Goal: Task Accomplishment & Management: Manage account settings

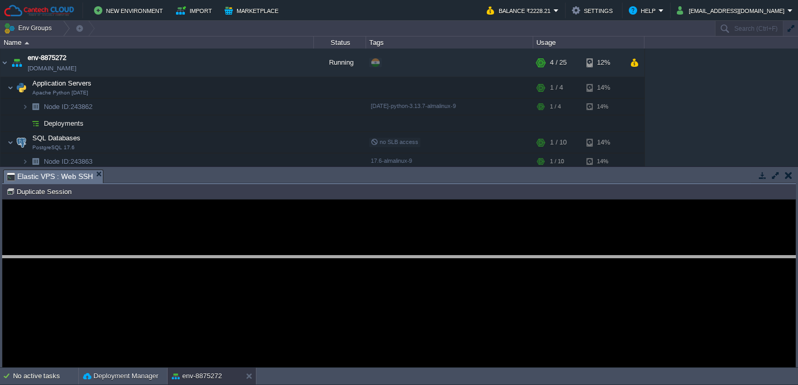
drag, startPoint x: 194, startPoint y: 180, endPoint x: 190, endPoint y: 270, distance: 90.4
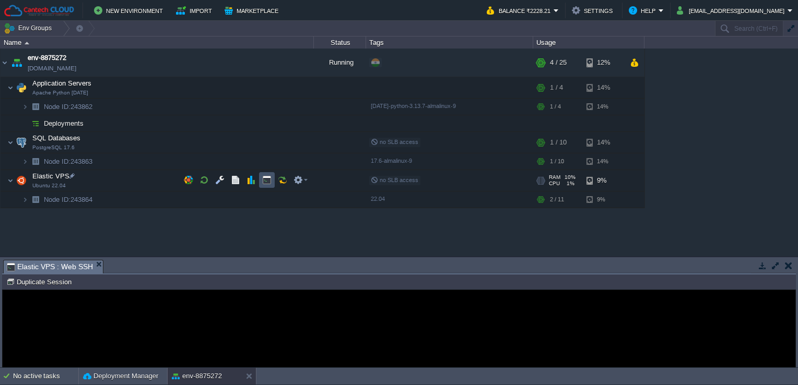
click at [264, 180] on button "button" at bounding box center [266, 179] width 9 height 9
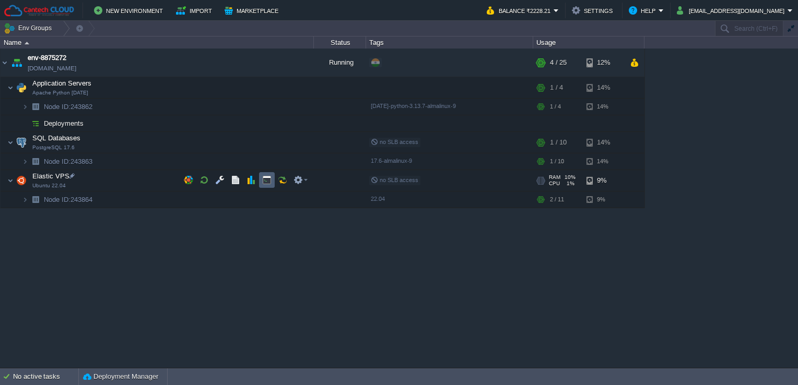
click at [261, 181] on td at bounding box center [267, 180] width 16 height 16
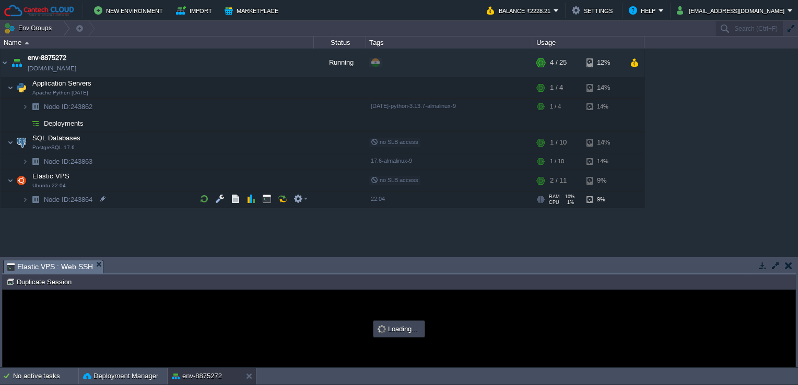
type input "#000000"
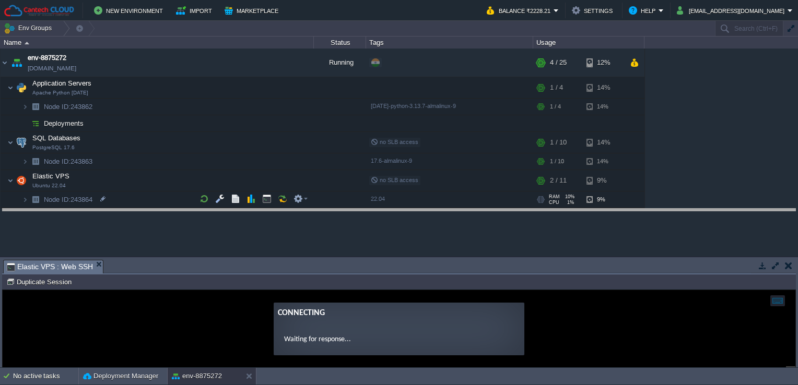
drag, startPoint x: 278, startPoint y: 270, endPoint x: 284, endPoint y: 216, distance: 54.6
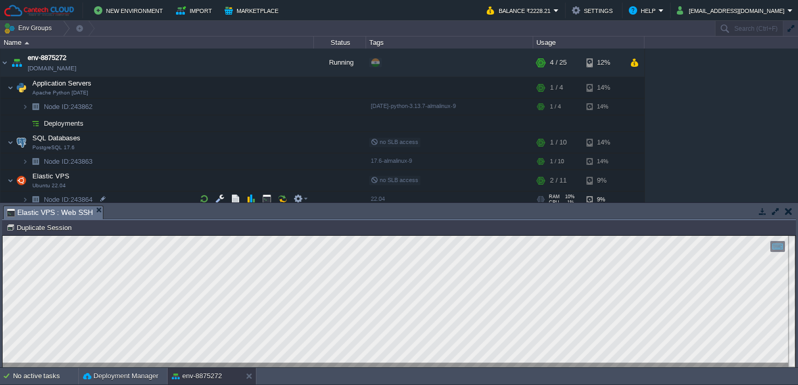
click at [3, 236] on html "Copy: Ctrl + Shift + C Paste: Ctrl + V Settings: Ctrl + Shift + Alt 0" at bounding box center [399, 236] width 792 height 0
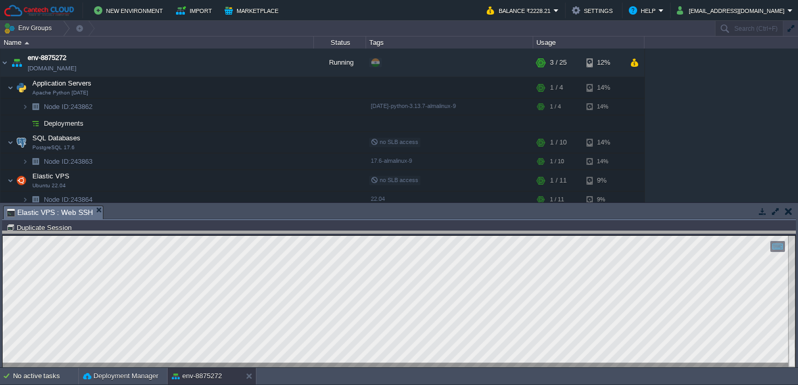
drag, startPoint x: 253, startPoint y: 216, endPoint x: 252, endPoint y: 243, distance: 27.2
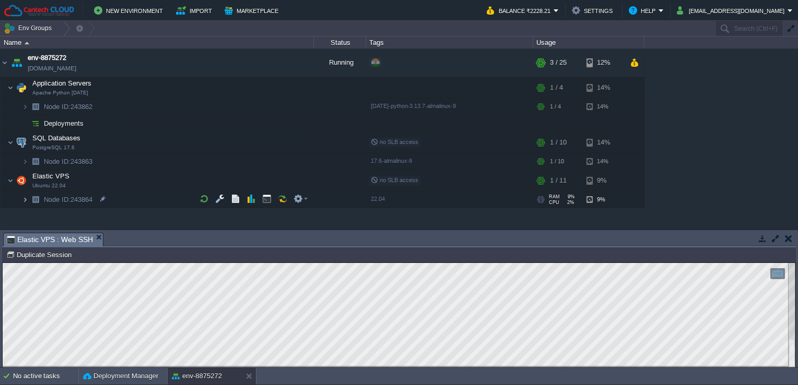
click at [24, 200] on img at bounding box center [25, 200] width 6 height 16
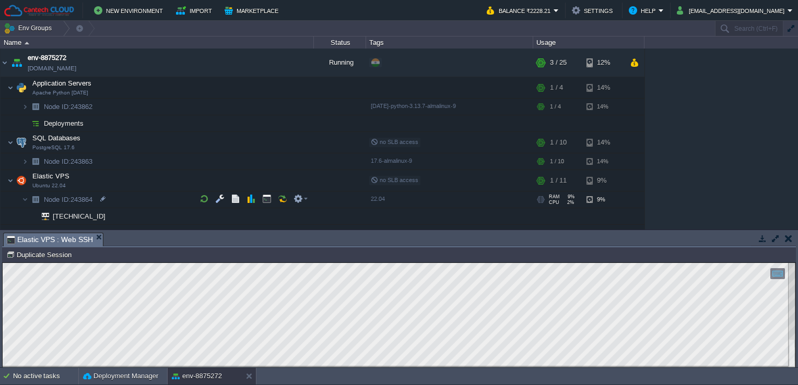
scroll to position [10, 0]
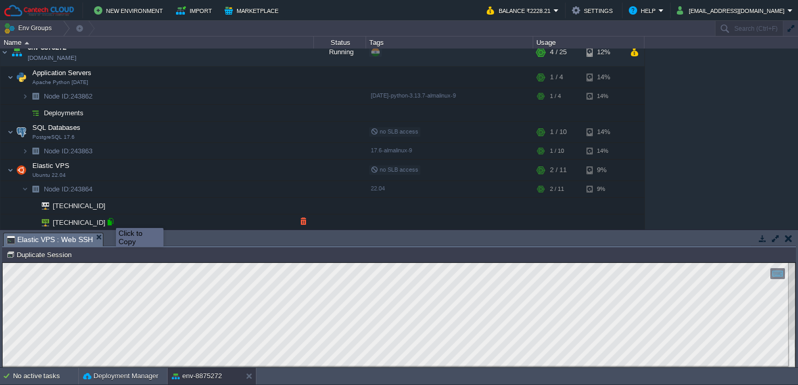
click at [110, 220] on div at bounding box center [109, 221] width 9 height 9
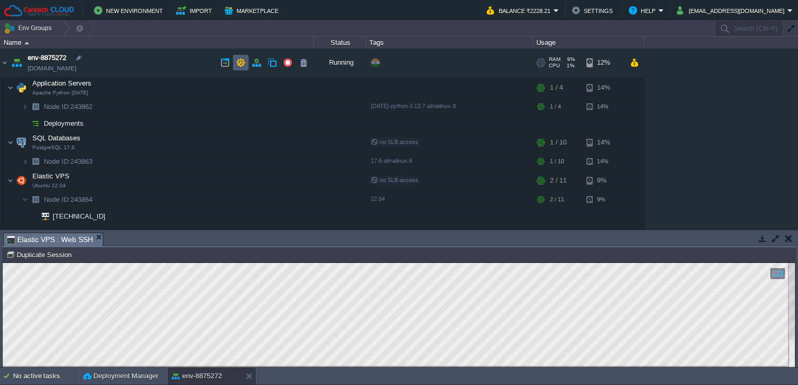
click at [240, 62] on button "button" at bounding box center [240, 62] width 9 height 9
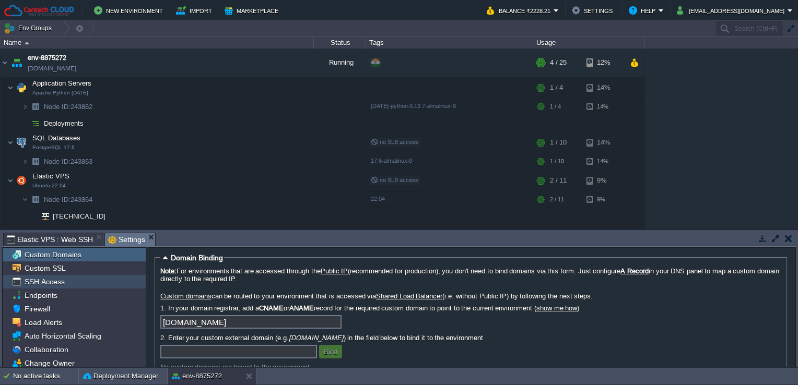
click at [76, 280] on div "SSH Access" at bounding box center [74, 282] width 143 height 14
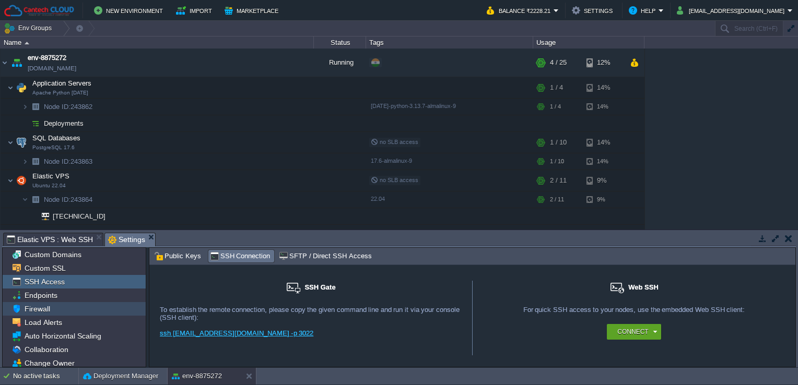
click at [73, 306] on div "Firewall" at bounding box center [74, 309] width 143 height 14
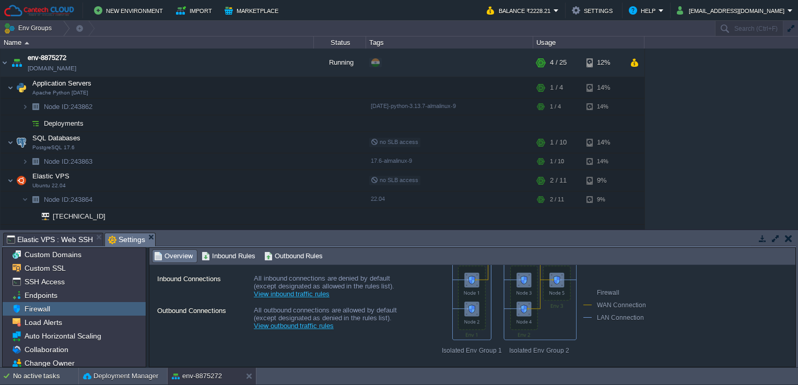
scroll to position [58, 0]
click at [278, 299] on link "View inbound traffic rules" at bounding box center [292, 297] width 76 height 8
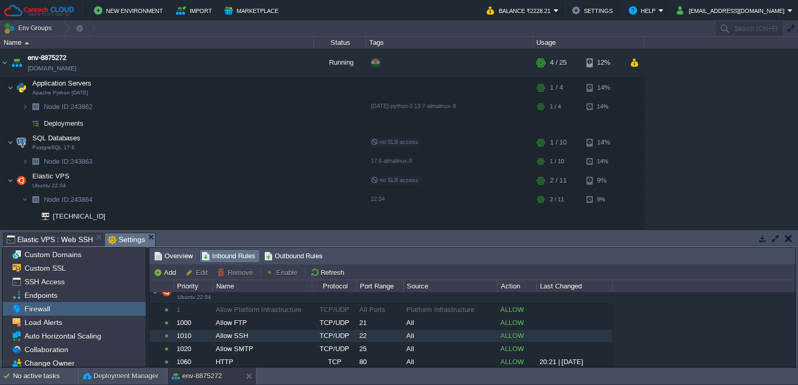
scroll to position [280, 0]
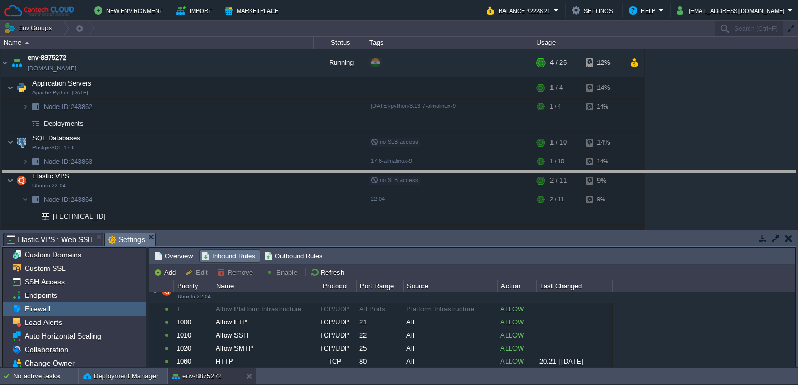
drag, startPoint x: 334, startPoint y: 234, endPoint x: 351, endPoint y: 172, distance: 64.3
click at [351, 172] on body "New Environment Import Marketplace Bonus ₹0.00 Upgrade Account Balance ₹2228.21…" at bounding box center [399, 192] width 798 height 385
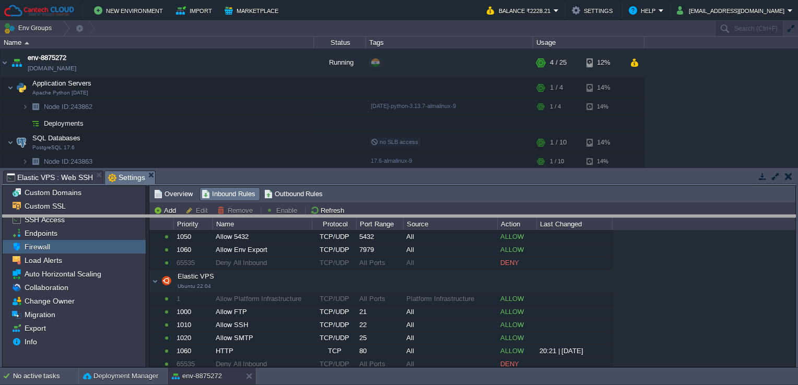
drag, startPoint x: 428, startPoint y: 175, endPoint x: 429, endPoint y: 220, distance: 44.4
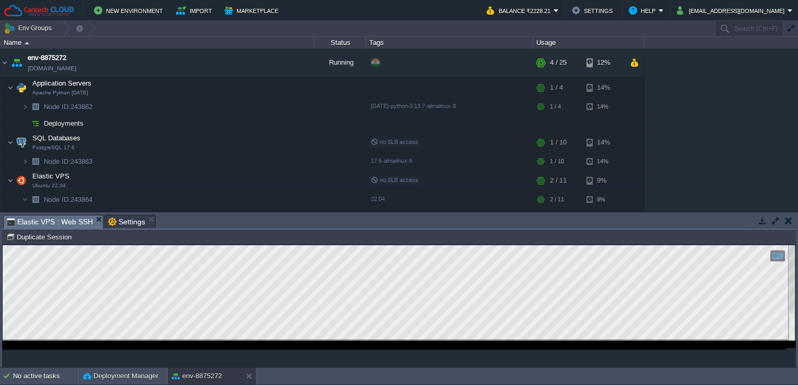
click at [60, 219] on span "Elastic VPS : Web SSH" at bounding box center [50, 222] width 86 height 13
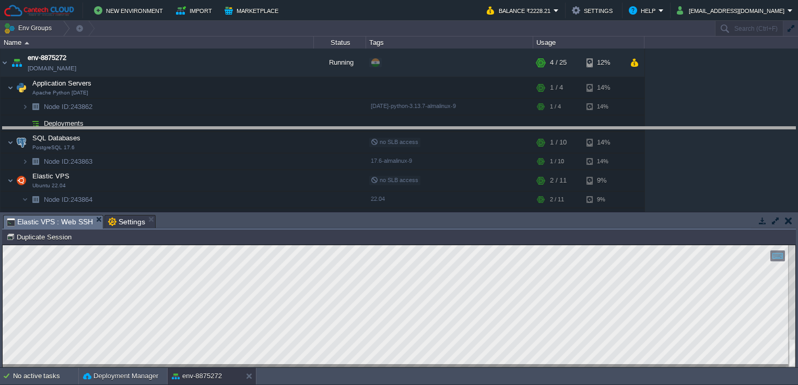
drag, startPoint x: 299, startPoint y: 227, endPoint x: 315, endPoint y: 121, distance: 107.2
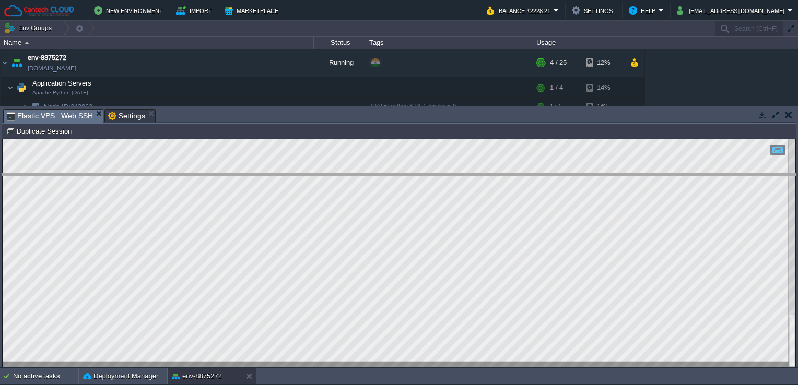
drag, startPoint x: 336, startPoint y: 121, endPoint x: 338, endPoint y: 188, distance: 67.9
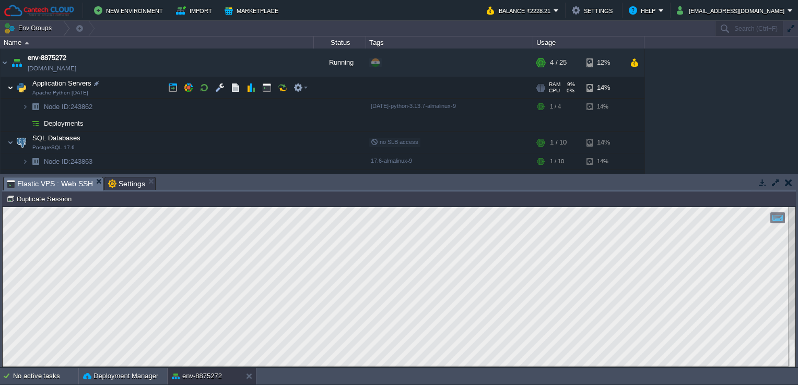
click at [10, 89] on img at bounding box center [10, 87] width 6 height 21
click at [3, 207] on html "Copy: Ctrl + Shift + C Paste: Ctrl + V Settings: Ctrl + Shift + Alt 0" at bounding box center [399, 207] width 792 height 0
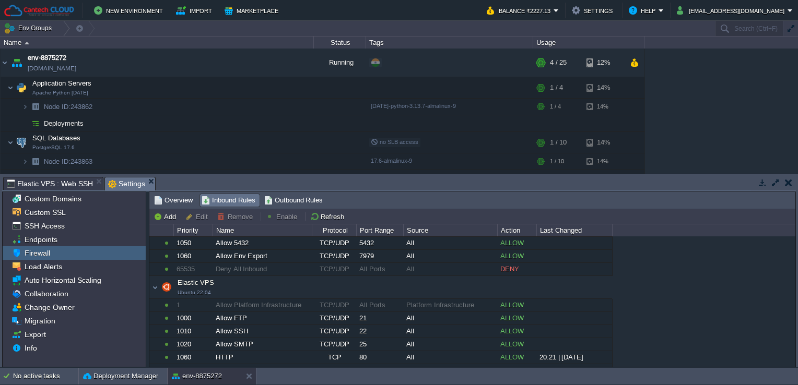
click at [132, 185] on span "Settings" at bounding box center [126, 183] width 37 height 13
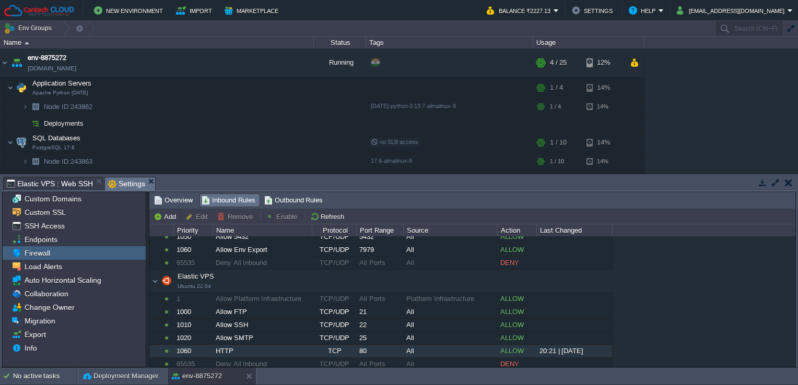
scroll to position [234, 0]
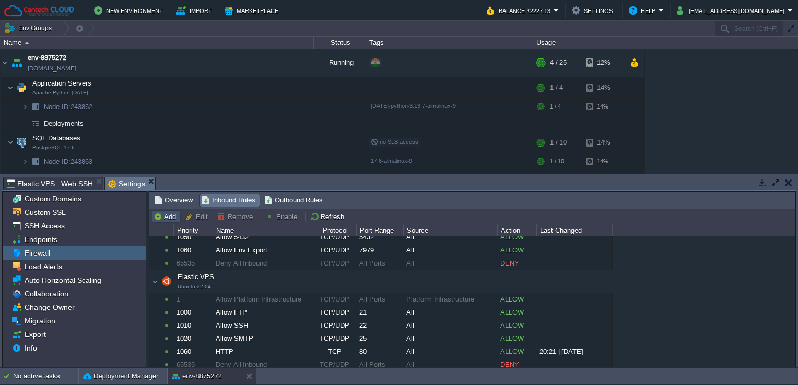
click at [170, 214] on button "Add" at bounding box center [166, 216] width 26 height 9
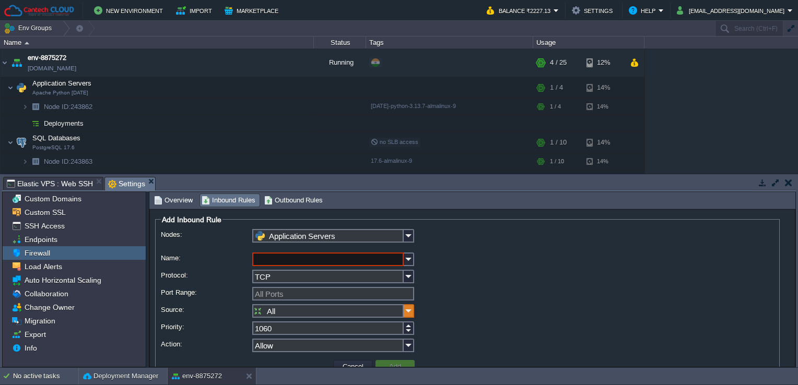
click at [409, 310] on img at bounding box center [409, 311] width 10 height 14
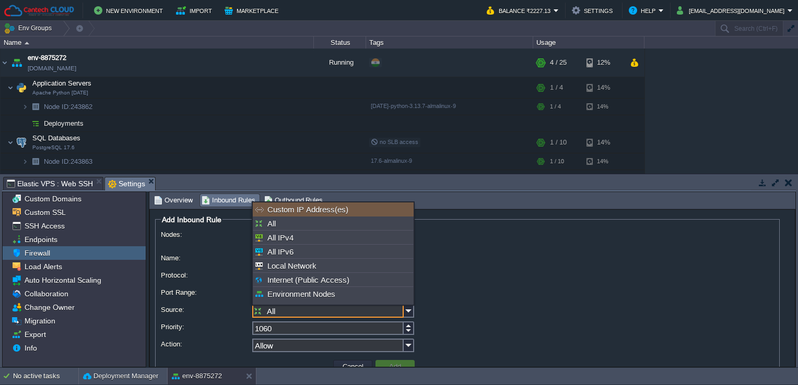
click at [388, 207] on div "Custom IP Address(es)" at bounding box center [333, 210] width 161 height 14
type input "Custom IP Address(es)"
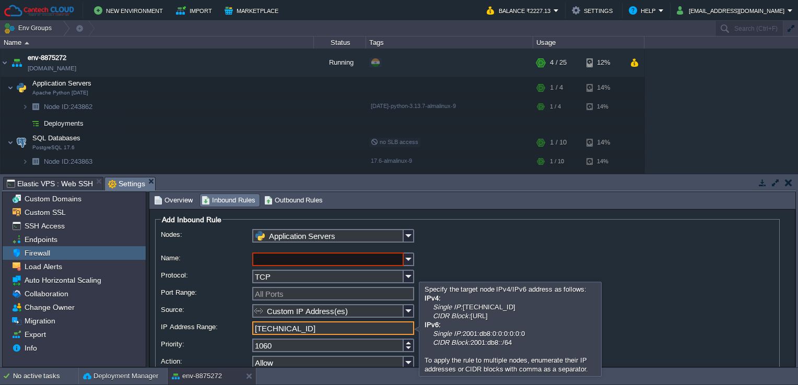
type input "[TECHNICAL_ID]"
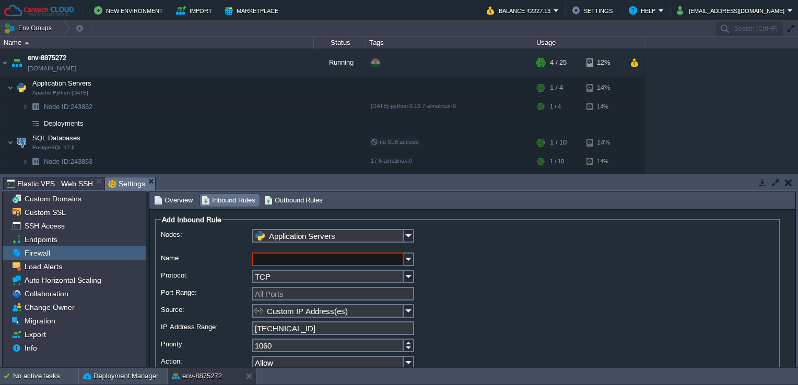
click at [457, 247] on div "Application Servers" at bounding box center [467, 239] width 613 height 21
click at [330, 262] on input "Name:" at bounding box center [327, 260] width 151 height 14
click at [407, 260] on img at bounding box center [409, 260] width 10 height 14
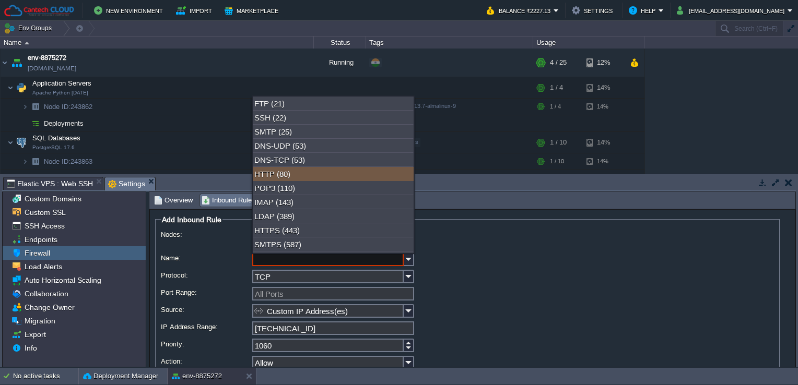
click at [374, 175] on div "HTTP (80)" at bounding box center [333, 174] width 161 height 14
type input "HTTP"
type input "80"
type input "All"
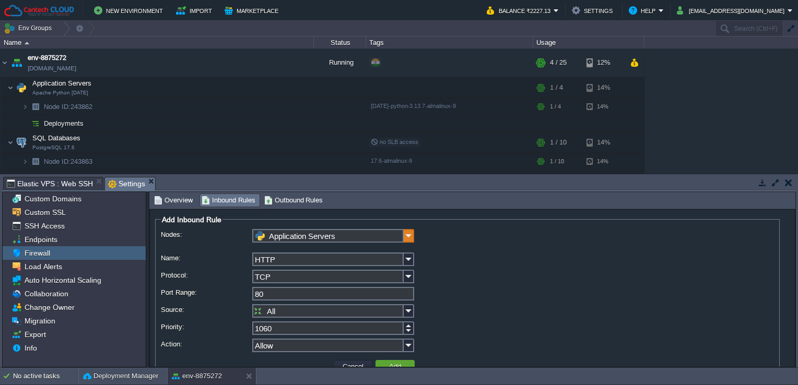
click at [405, 238] on img at bounding box center [409, 236] width 10 height 14
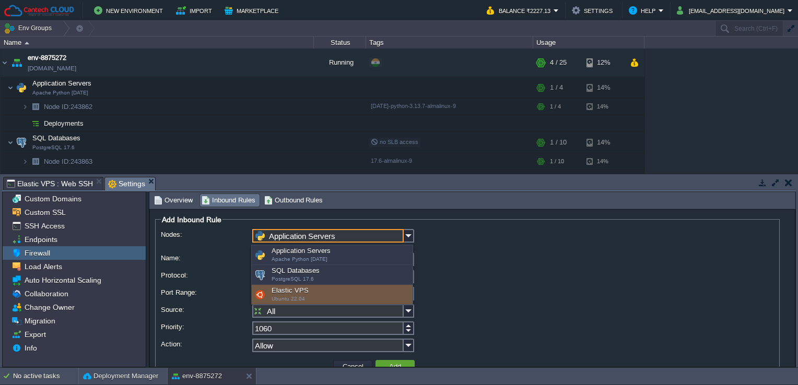
click at [338, 292] on div "Elastic VPS Ubuntu 22.04" at bounding box center [332, 295] width 161 height 20
type input "Elastic VPS"
type input "1070"
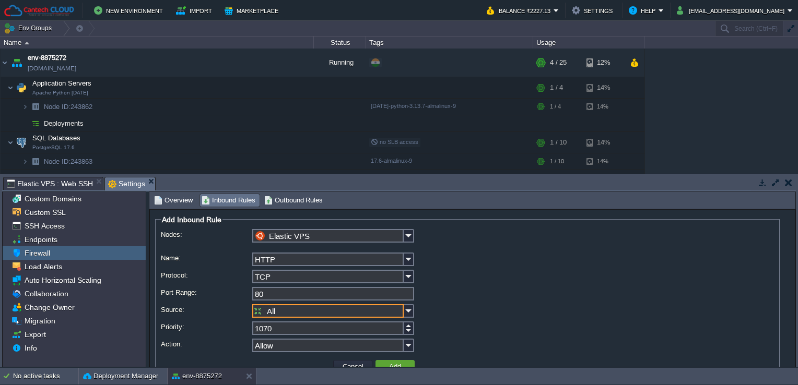
click at [334, 313] on input "All" at bounding box center [327, 311] width 151 height 14
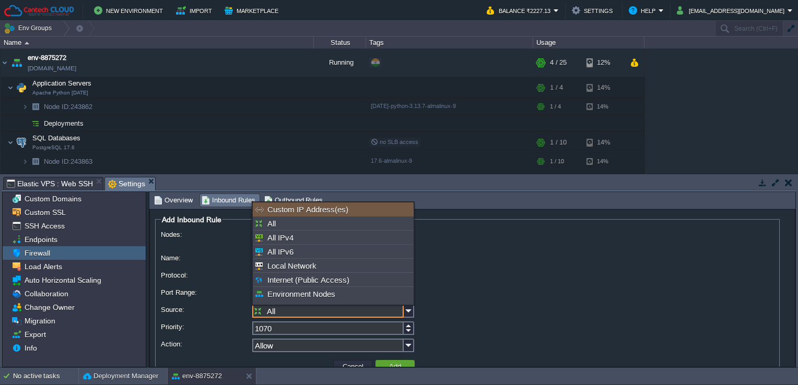
click at [338, 212] on div "Custom IP Address(es)" at bounding box center [333, 210] width 161 height 14
type input "Custom IP Address(es)"
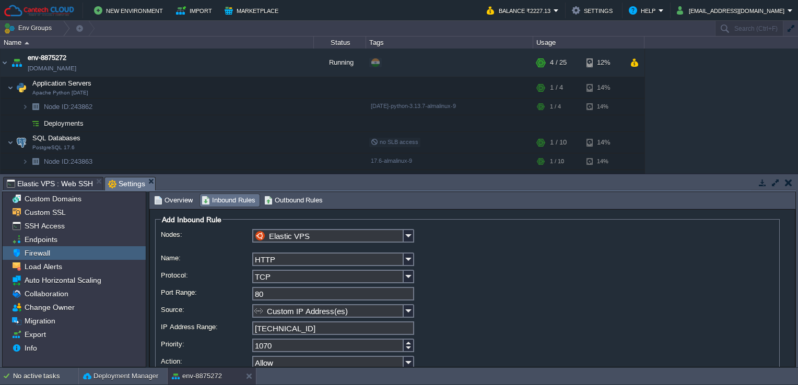
click at [471, 247] on div "Elastic VPS" at bounding box center [467, 239] width 613 height 21
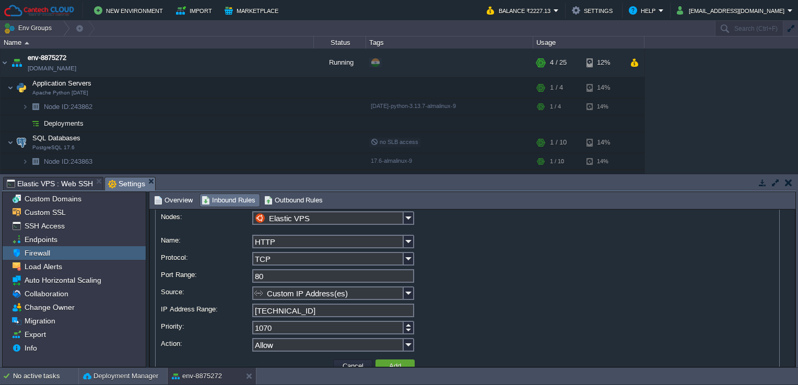
scroll to position [17, 0]
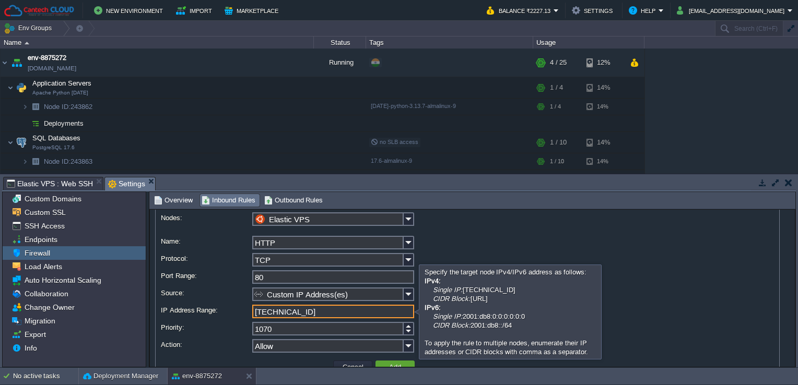
click at [311, 308] on input "[TECHNICAL_ID]" at bounding box center [333, 312] width 162 height 14
type input "[URL]"
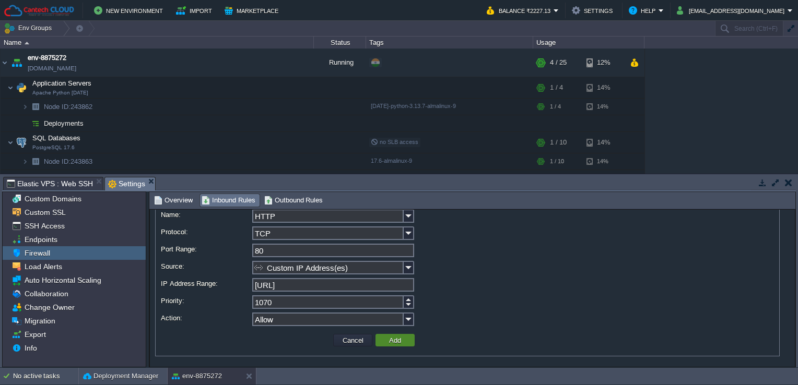
click at [389, 342] on button "Add" at bounding box center [395, 340] width 18 height 9
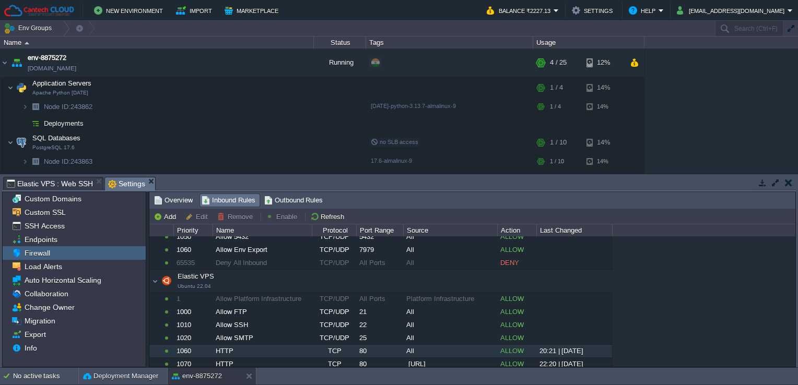
scroll to position [247, 0]
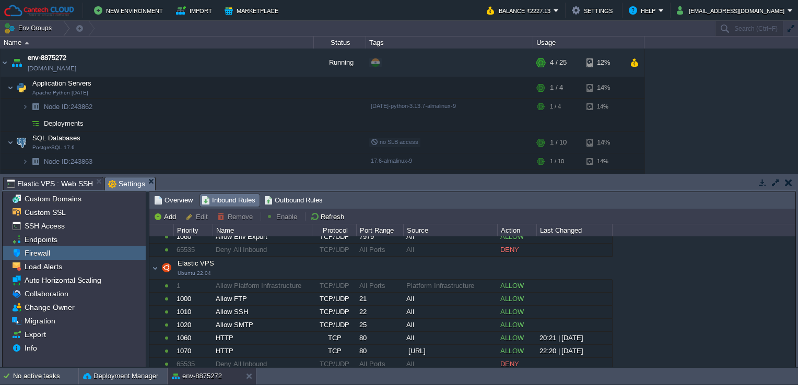
click at [70, 191] on div "Tasks Activity Log Archive Git / SVN Elastic VPS : Web SSH Settings" at bounding box center [398, 183] width 793 height 15
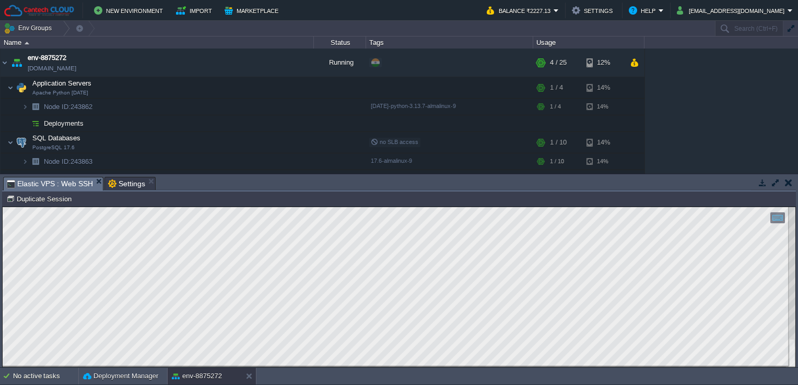
click at [70, 183] on span "Elastic VPS : Web SSH" at bounding box center [50, 183] width 86 height 13
click at [3, 207] on html "Copy: Ctrl + Shift + C Paste: Ctrl + V Settings: Ctrl + Shift + Alt 0" at bounding box center [399, 207] width 792 height 0
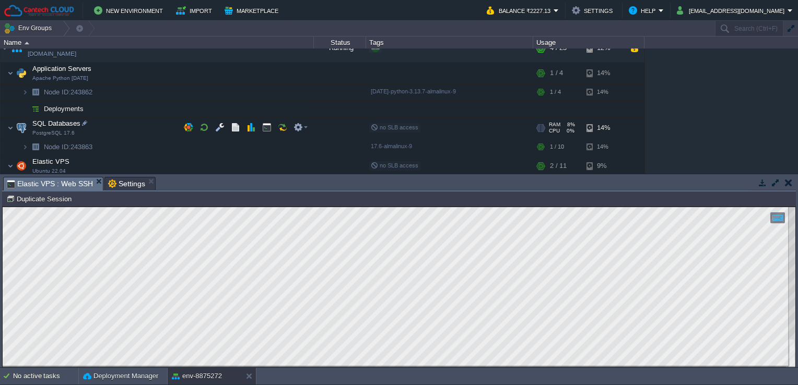
scroll to position [0, 0]
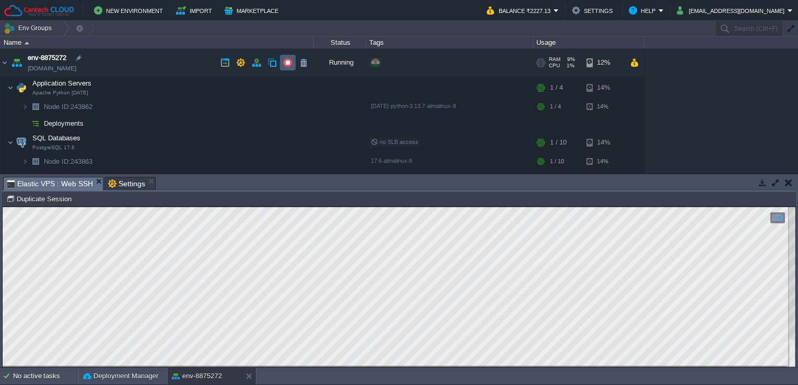
click at [292, 59] on button "button" at bounding box center [287, 62] width 9 height 9
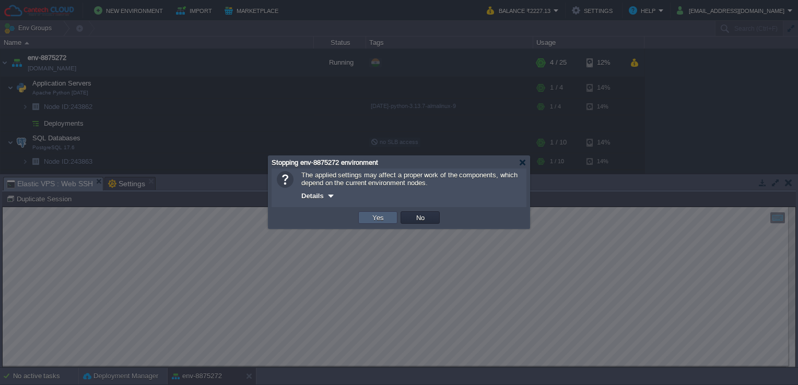
click at [381, 212] on td "Yes" at bounding box center [377, 217] width 39 height 13
